Goal: Task Accomplishment & Management: Manage account settings

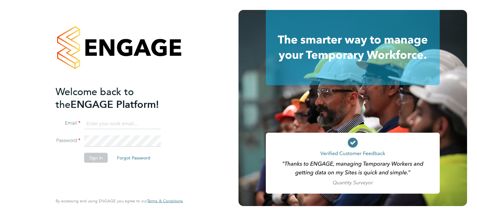
type input "david.easson@gallifordtry.co.uk"
click at [91, 156] on button "Sign In" at bounding box center [96, 157] width 24 height 10
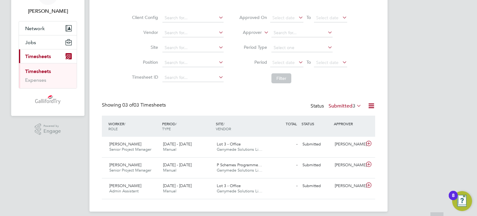
scroll to position [43, 0]
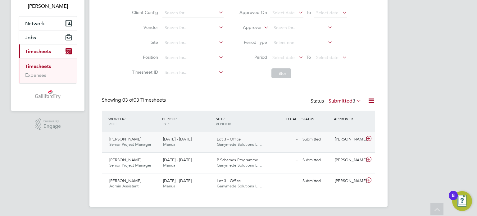
click at [313, 137] on div "Submitted" at bounding box center [316, 139] width 32 height 10
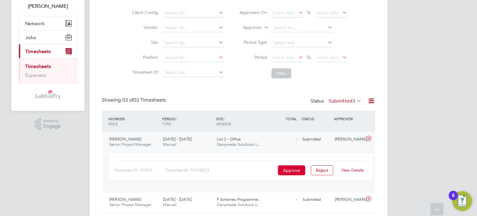
click at [297, 170] on button "Approve" at bounding box center [291, 170] width 27 height 10
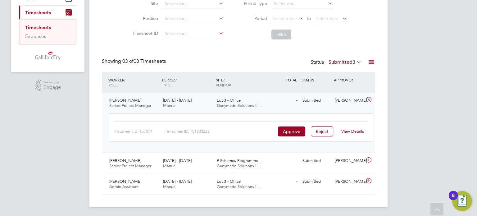
scroll to position [83, 0]
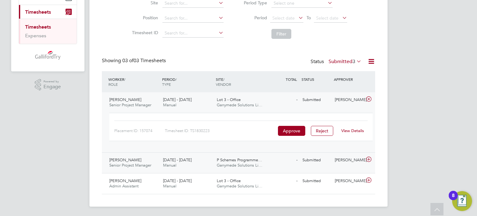
click at [319, 161] on div "Submitted" at bounding box center [316, 160] width 32 height 10
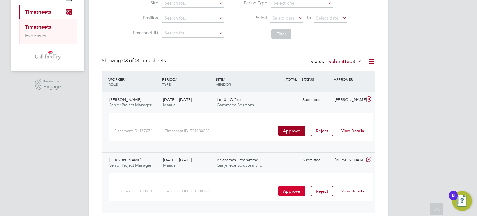
click at [293, 189] on button "Approve" at bounding box center [291, 191] width 27 height 10
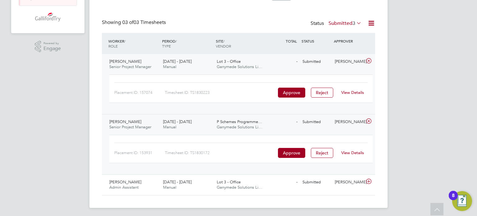
scroll to position [122, 0]
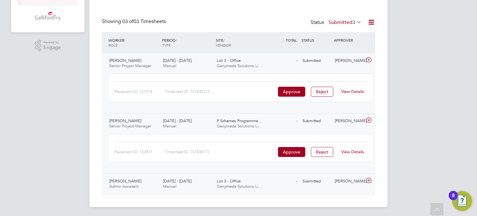
click at [315, 180] on div "Submitted" at bounding box center [316, 181] width 32 height 10
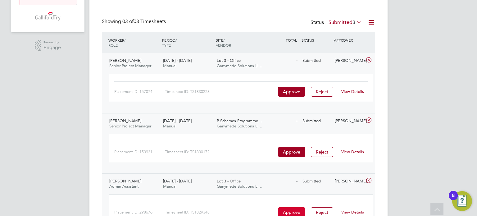
click at [287, 210] on button "Approve" at bounding box center [291, 212] width 27 height 10
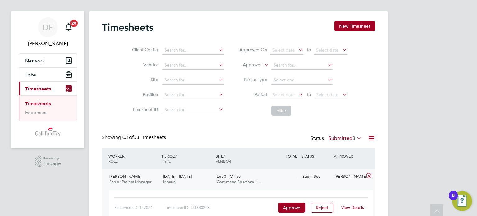
scroll to position [0, 0]
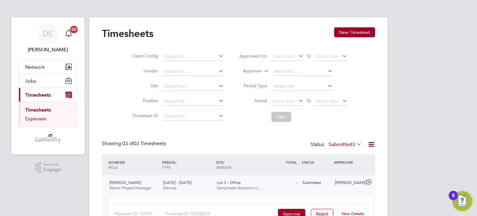
click at [41, 121] on link "Expenses" at bounding box center [35, 119] width 21 height 6
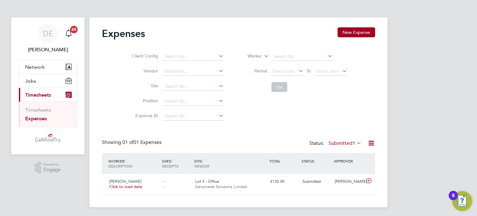
scroll to position [1, 0]
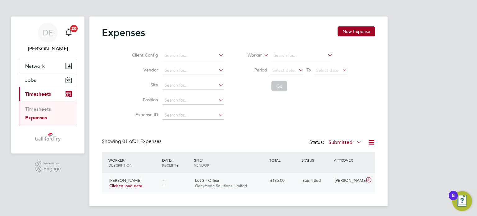
click at [305, 179] on span "Submitted" at bounding box center [311, 180] width 18 height 5
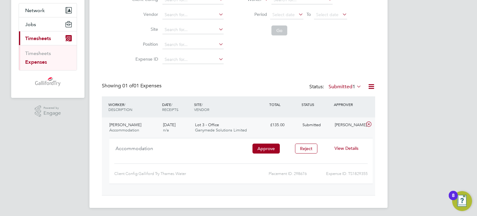
scroll to position [58, 0]
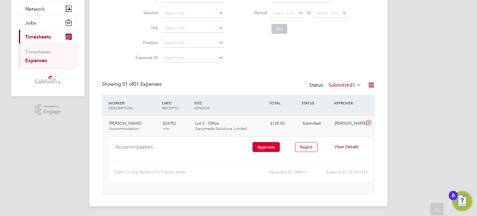
click at [266, 144] on button "Approve" at bounding box center [265, 147] width 27 height 10
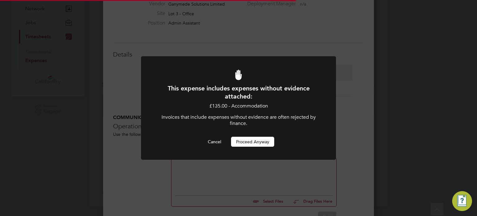
scroll to position [3, 3]
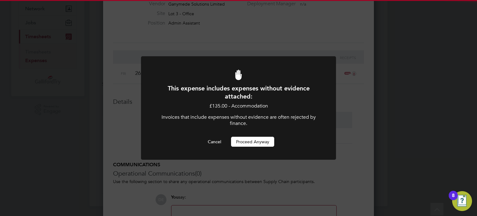
click at [234, 138] on button "Proceed Anyway" at bounding box center [252, 142] width 43 height 10
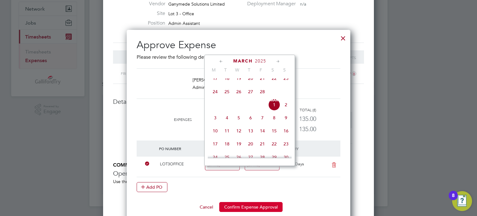
click at [262, 207] on button "Confirm Expense Approval" at bounding box center [250, 207] width 63 height 10
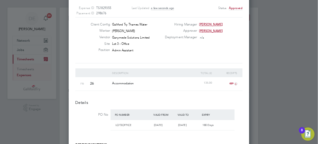
scroll to position [0, 0]
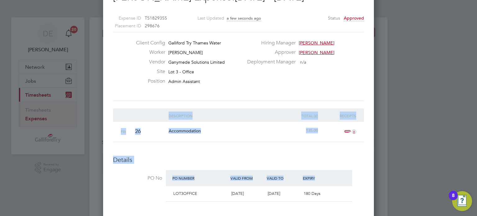
drag, startPoint x: 338, startPoint y: 96, endPoint x: 349, endPoint y: 170, distance: 75.0
click at [349, 170] on div "Unfollow Elif Zengin Mclaughlin's Expense: 22 Sep - 28 Sep 2025 Expense ID TS18…" at bounding box center [238, 205] width 251 height 470
click at [349, 166] on div "Details PO No PO Number Valid From Valid To Expiry LOT3OFFICE 01 Mar 2025 29 Ma…" at bounding box center [238, 180] width 251 height 49
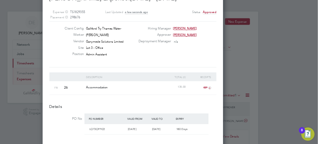
scroll to position [10, 113]
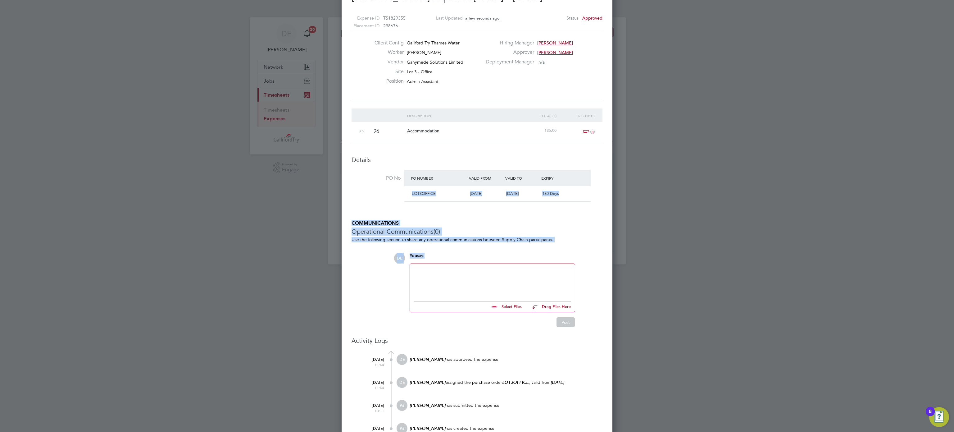
drag, startPoint x: 442, startPoint y: 188, endPoint x: 439, endPoint y: 270, distance: 82.7
click at [439, 216] on div "Unfollow Elif Zengin Mclaughlin's Expense: 22 Sep - 28 Sep 2025 Expense ID TS18…" at bounding box center [477, 205] width 251 height 470
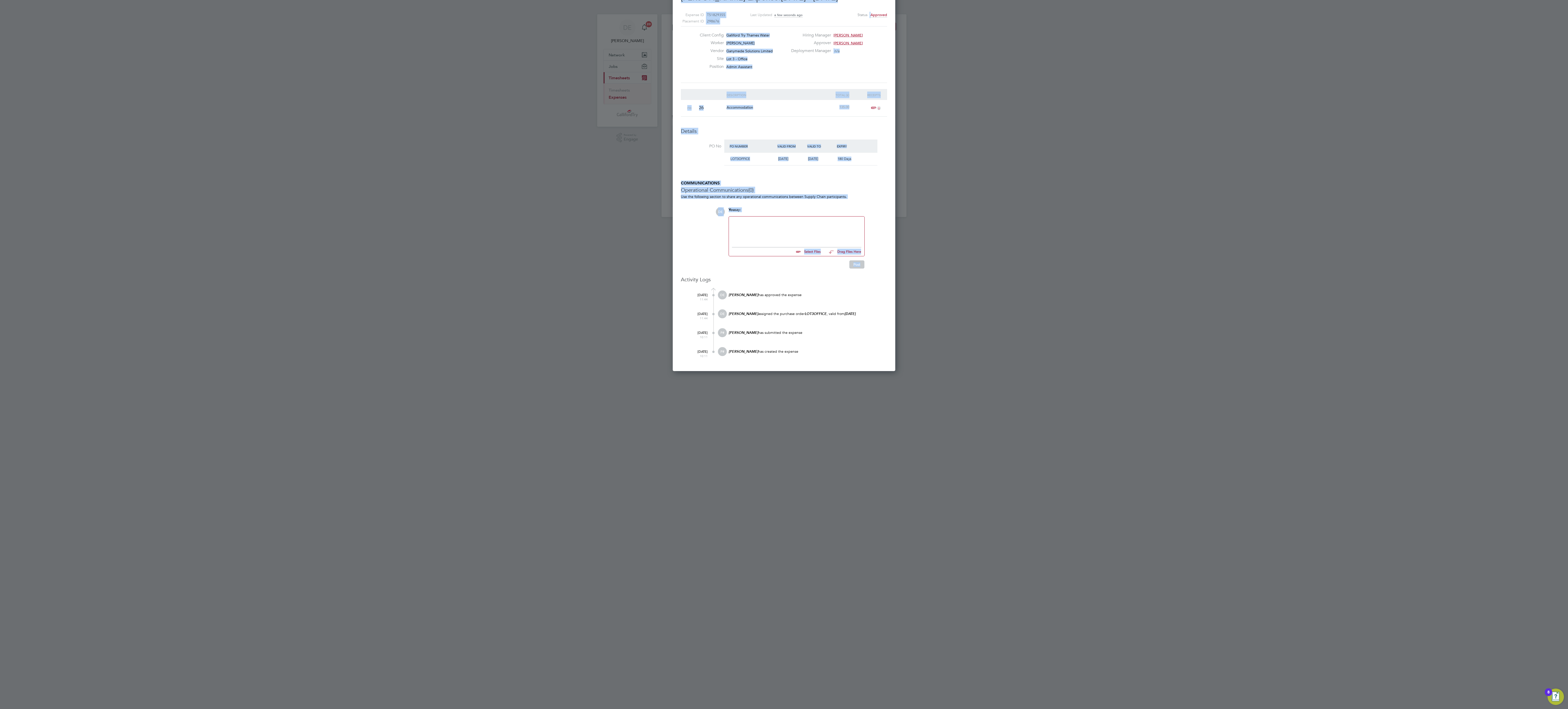
drag, startPoint x: 865, startPoint y: 291, endPoint x: 871, endPoint y: 412, distance: 121.1
click at [392, 177] on div "Expenses New Expense Client Config Vendor Site Position Expense ID Worker Perio…" at bounding box center [784, 115] width 245 height 203
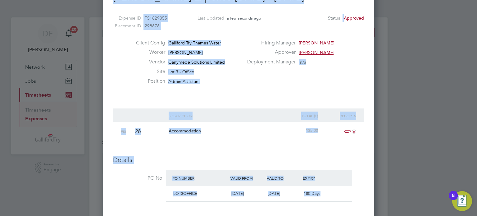
click at [352, 20] on span "Approved" at bounding box center [354, 18] width 20 height 6
click at [65, 7] on div at bounding box center [238, 108] width 477 height 216
click at [389, 14] on div at bounding box center [238, 108] width 477 height 216
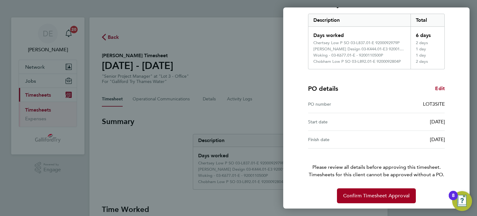
scroll to position [100, 0]
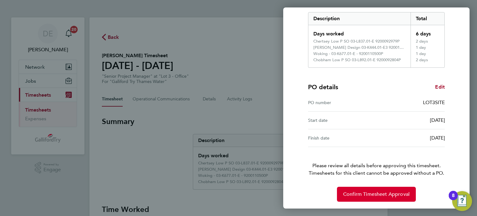
click at [372, 194] on span "Confirm Timesheet Approval" at bounding box center [376, 194] width 66 height 6
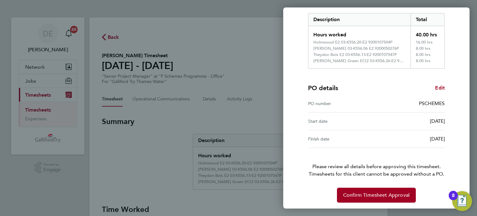
scroll to position [100, 0]
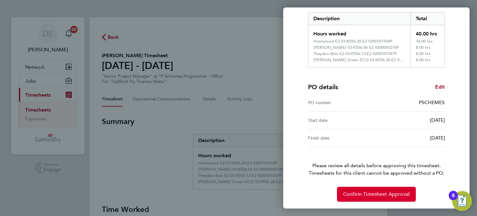
click at [369, 193] on span "Confirm Timesheet Approval" at bounding box center [376, 194] width 66 height 6
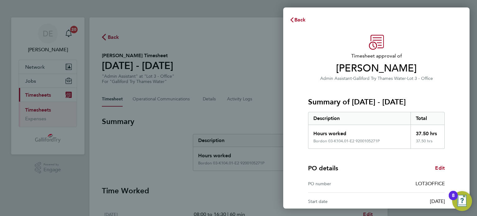
scroll to position [81, 0]
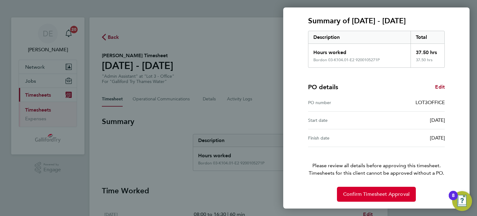
click at [387, 193] on span "Confirm Timesheet Approval" at bounding box center [376, 194] width 66 height 6
